Goal: Information Seeking & Learning: Check status

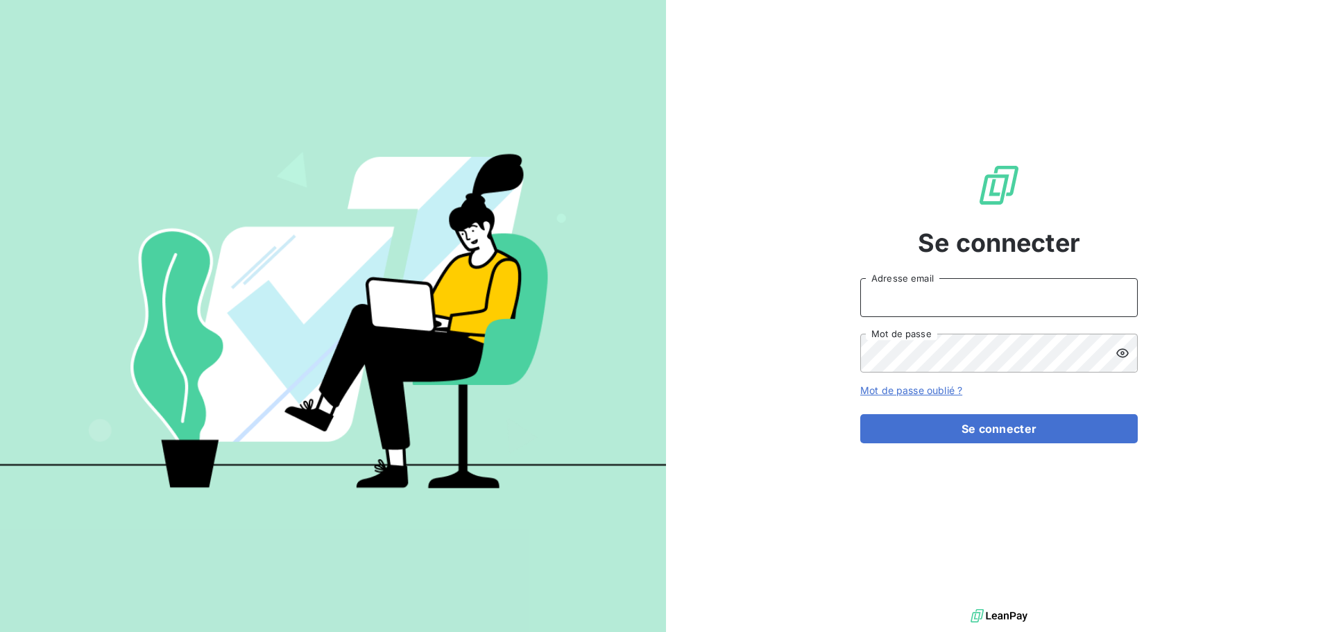
click at [1011, 282] on input "Adresse email" at bounding box center [998, 297] width 277 height 39
type input "[EMAIL_ADDRESS][PERSON_NAME][DOMAIN_NAME]"
click at [860, 414] on button "Se connecter" at bounding box center [998, 428] width 277 height 29
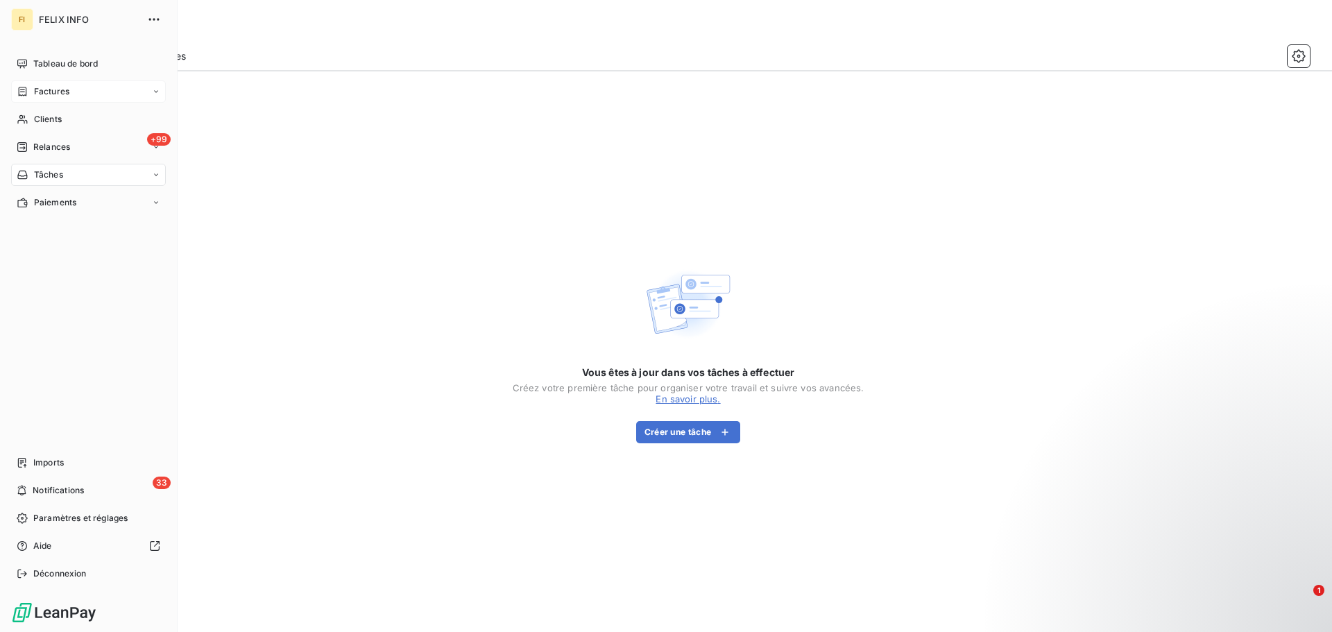
click at [34, 89] on span "Factures" at bounding box center [51, 91] width 35 height 12
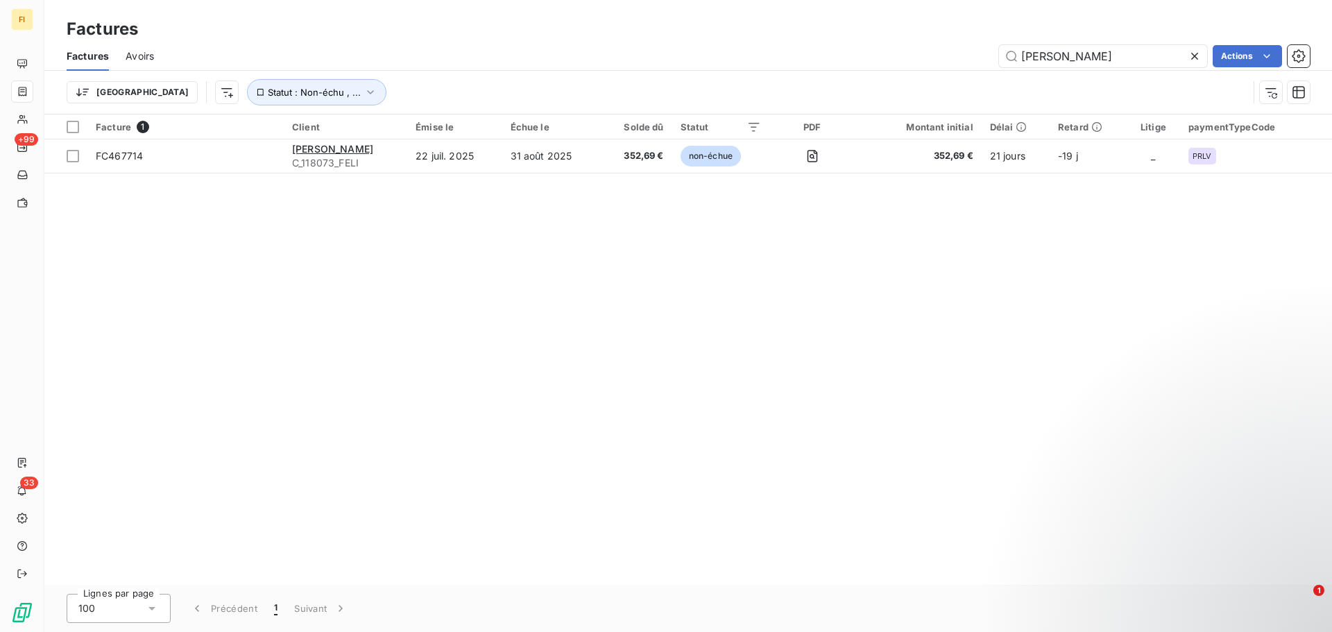
drag, startPoint x: 1108, startPoint y: 58, endPoint x: 741, endPoint y: 50, distance: 366.3
click at [755, 47] on div "KAP JOLY Actions" at bounding box center [740, 56] width 1139 height 22
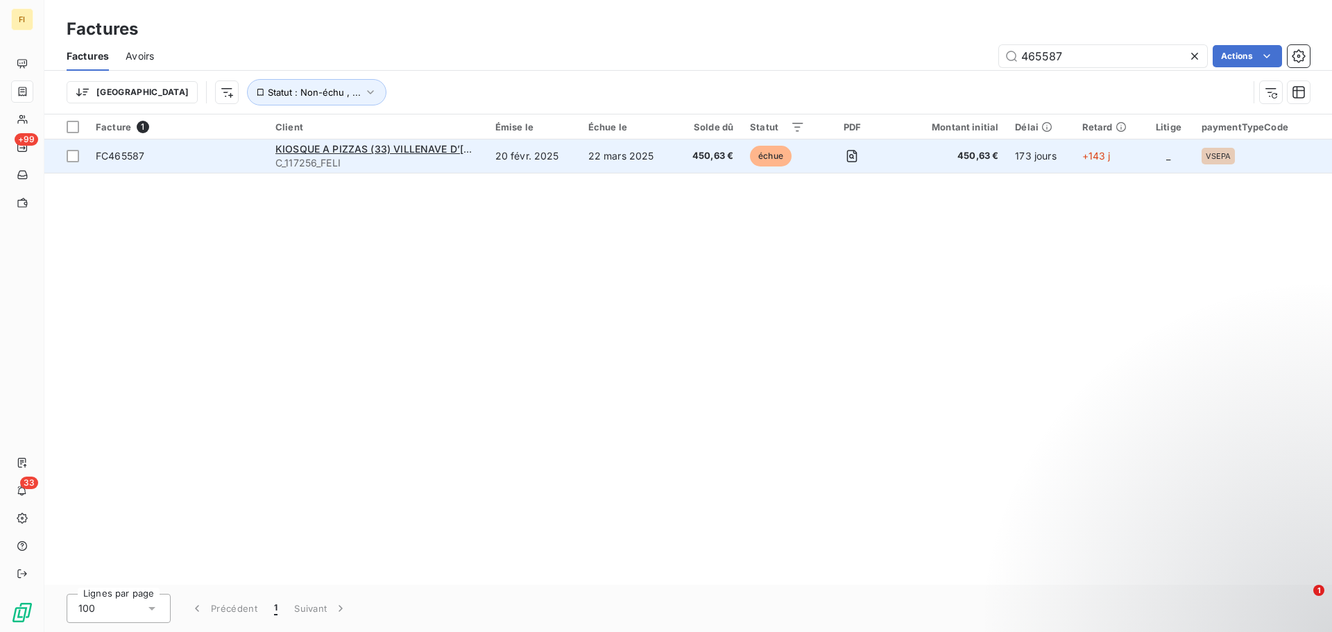
type input "465587"
click at [590, 170] on td "22 mars 2025" at bounding box center [627, 155] width 95 height 33
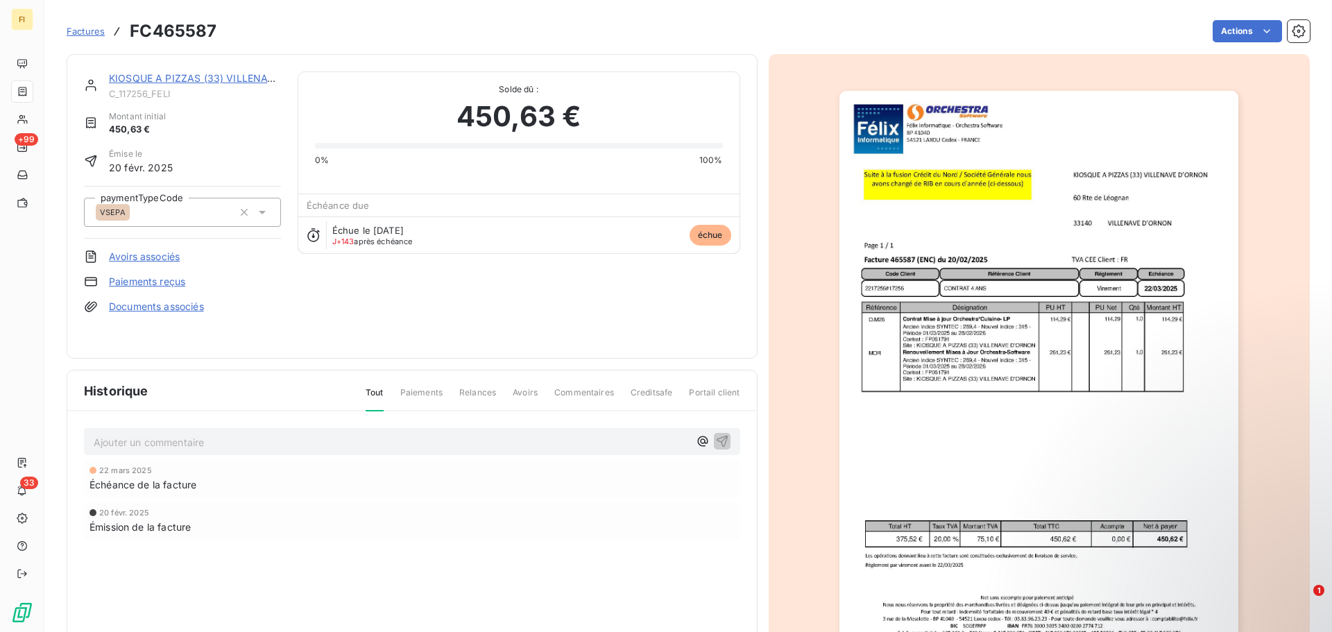
click at [570, 107] on span "450,63 €" at bounding box center [518, 117] width 124 height 42
click at [418, 391] on span "Paiements" at bounding box center [421, 398] width 42 height 24
drag, startPoint x: 418, startPoint y: 391, endPoint x: 413, endPoint y: 430, distance: 39.1
click at [413, 429] on div "Historique Tout Paiements Relances Avoirs Commentaires Creditsafe Portail clien…" at bounding box center [411, 530] width 689 height 321
click at [417, 391] on span "Paiements" at bounding box center [421, 398] width 42 height 24
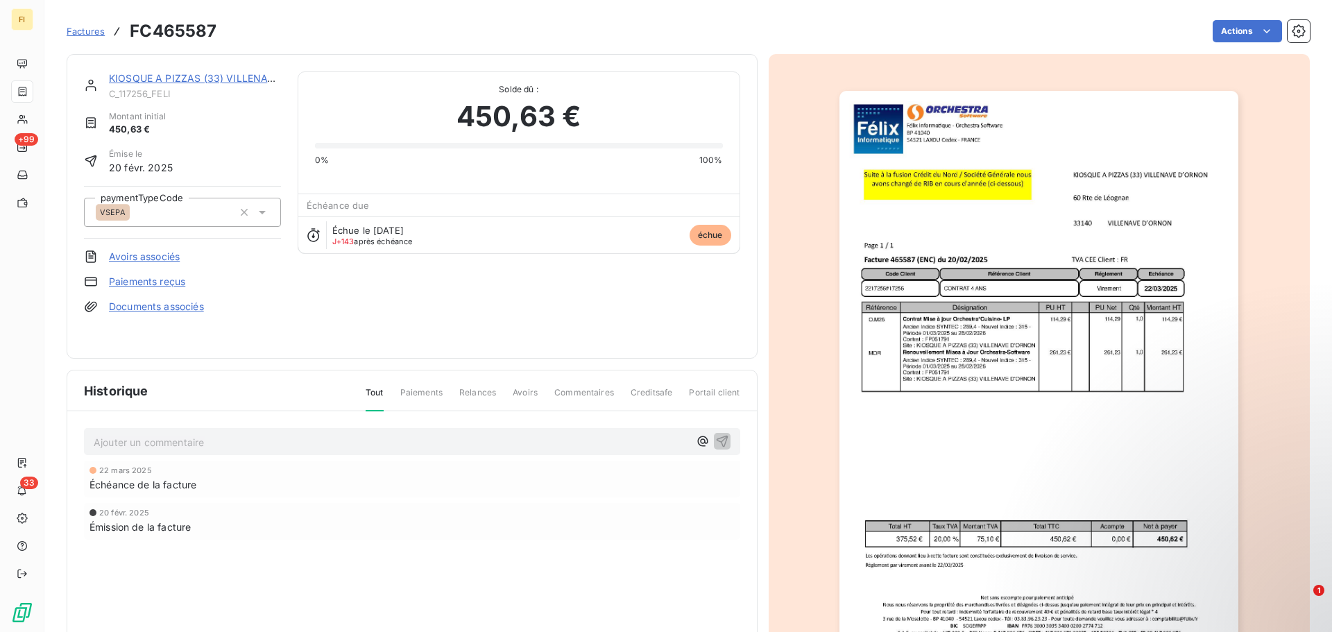
click at [472, 393] on span "Relances" at bounding box center [477, 398] width 37 height 24
click at [503, 395] on div "Tout Paiements Relances Avoirs Commentaires Creditsafe Portail client" at bounding box center [544, 398] width 391 height 24
drag, startPoint x: 289, startPoint y: 437, endPoint x: 277, endPoint y: 449, distance: 17.2
click at [288, 438] on p "Ajouter un commentaire ﻿" at bounding box center [391, 442] width 595 height 17
click at [137, 494] on div "22 mars 2025 Échéance de la facture" at bounding box center [412, 479] width 656 height 37
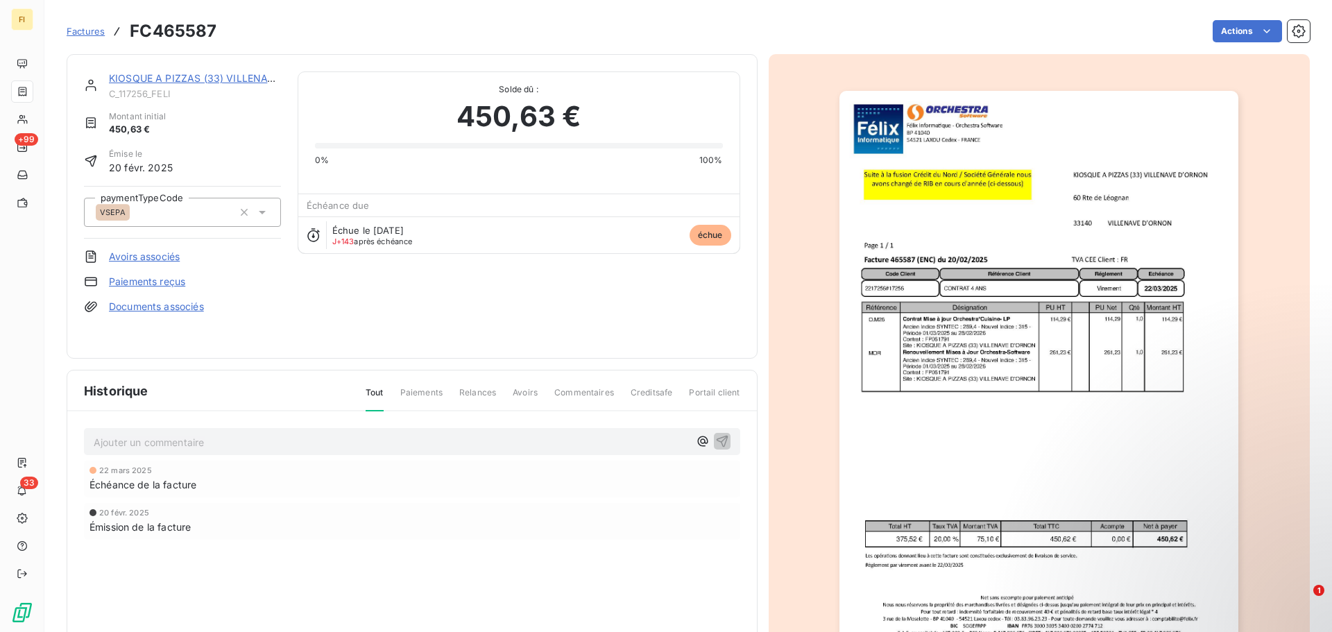
click at [127, 529] on span "Émission de la facture" at bounding box center [139, 527] width 101 height 15
